Goal: Complete application form

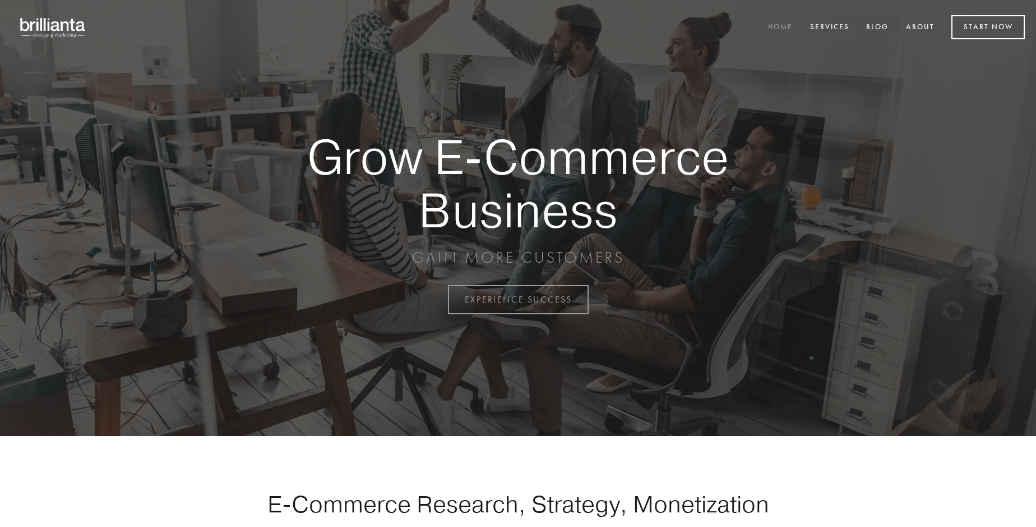
scroll to position [2940, 0]
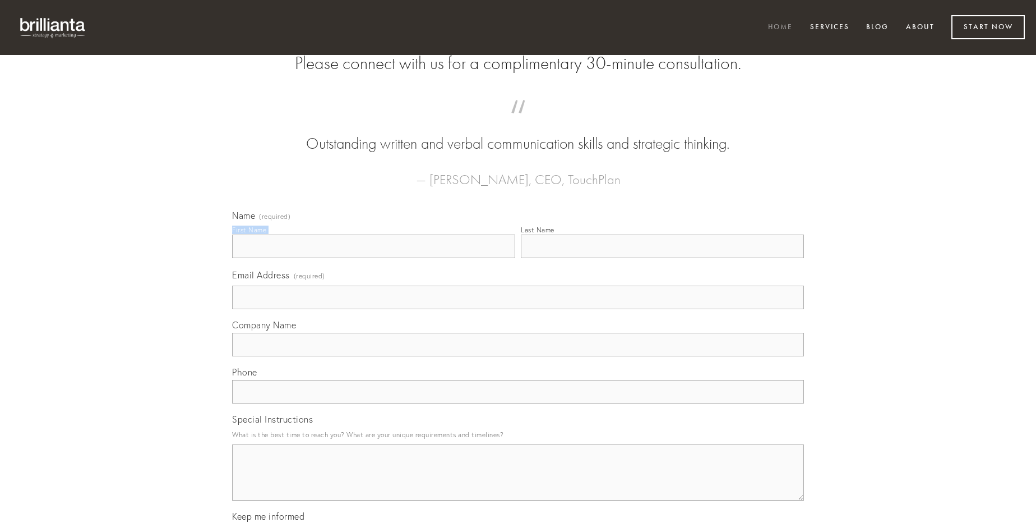
type input "[PERSON_NAME]"
click at [662, 258] on input "Last Name" at bounding box center [662, 246] width 283 height 24
type input "[PERSON_NAME]"
click at [518, 309] on input "Email Address (required)" at bounding box center [518, 297] width 572 height 24
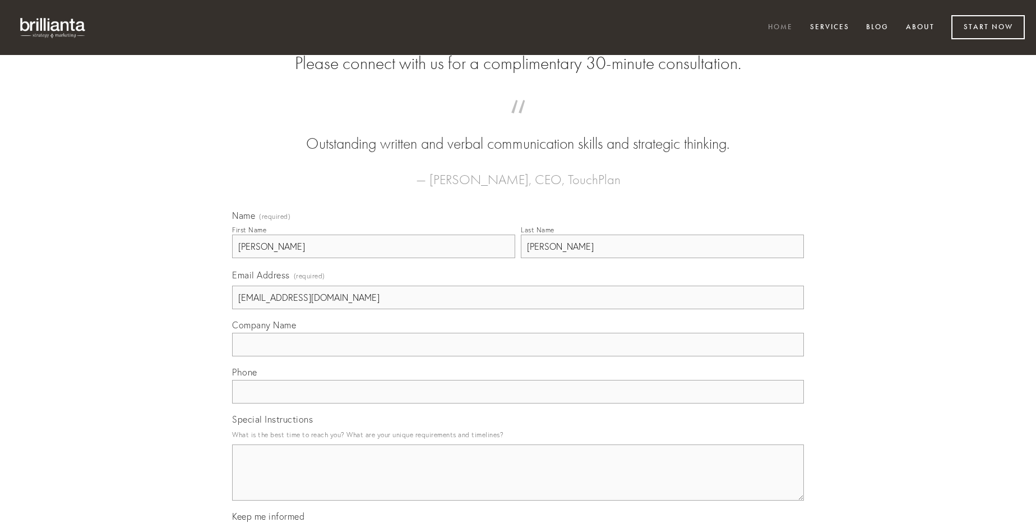
type input "[EMAIL_ADDRESS][DOMAIN_NAME]"
click at [518, 356] on input "Company Name" at bounding box center [518, 345] width 572 height 24
type input "cupiditas"
click at [518, 403] on input "text" at bounding box center [518, 392] width 572 height 24
click at [518, 482] on textarea "Special Instructions" at bounding box center [518, 472] width 572 height 56
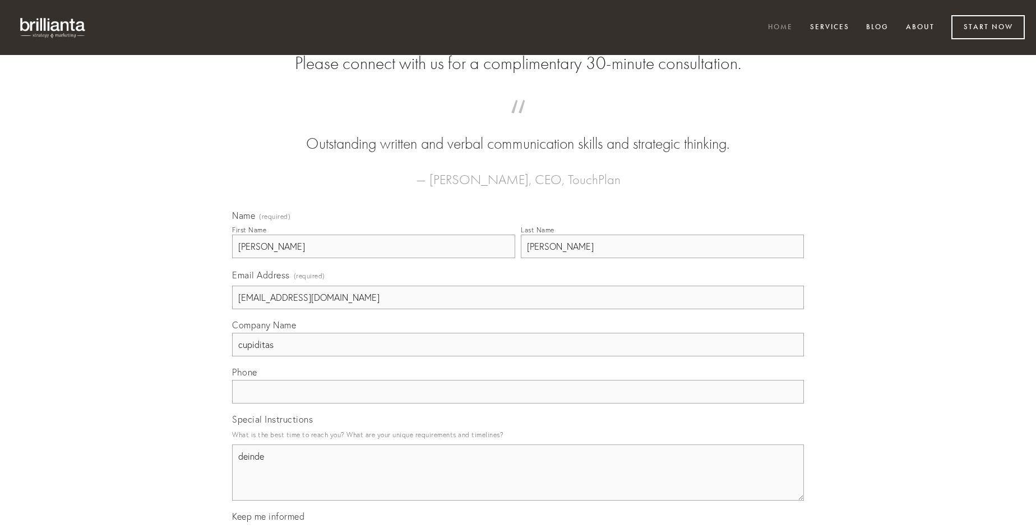
type textarea "deinde"
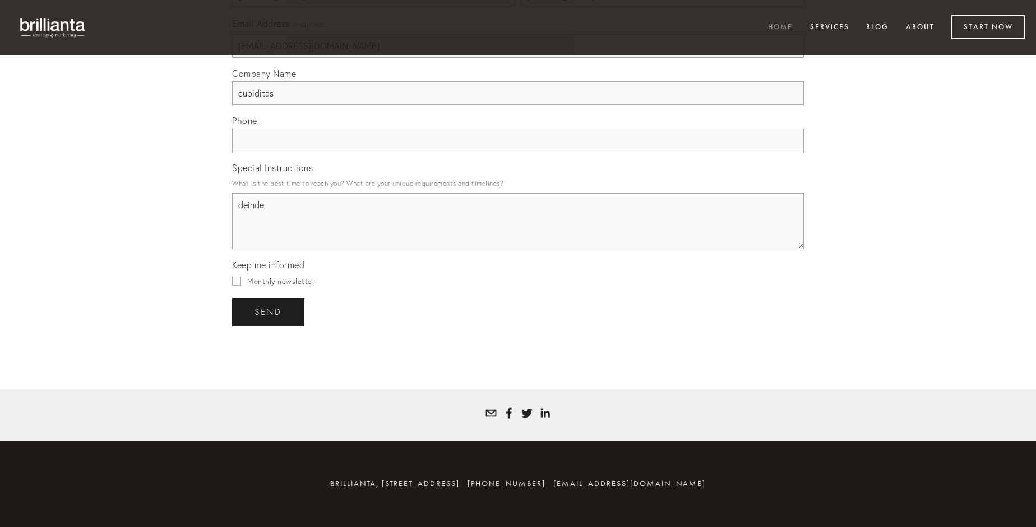
click at [269, 311] on span "send" at bounding box center [268, 312] width 27 height 10
